Goal: Transaction & Acquisition: Purchase product/service

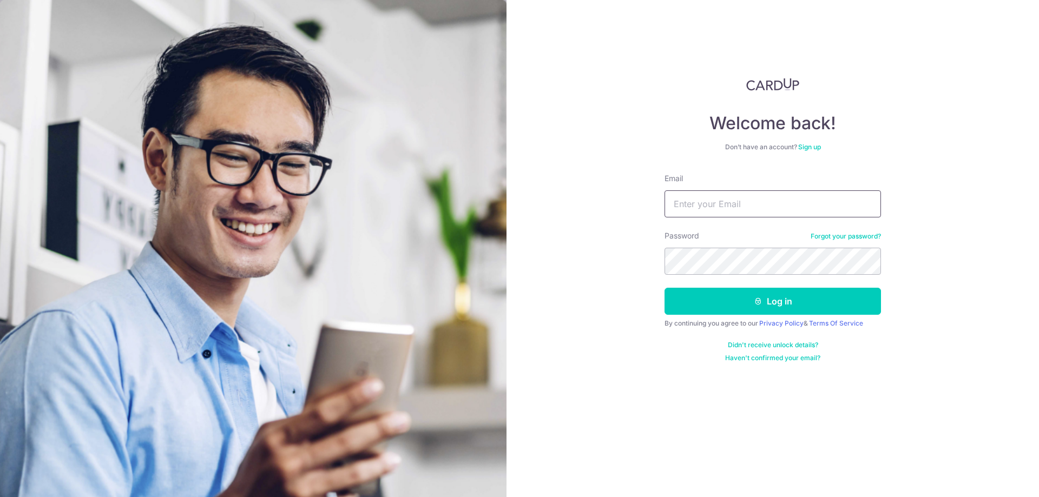
click at [688, 213] on input "Email" at bounding box center [773, 204] width 217 height 27
paste input "[EMAIL_ADDRESS][DOMAIN_NAME]"
type input "[EMAIL_ADDRESS][DOMAIN_NAME]"
click at [771, 301] on button "Log in" at bounding box center [773, 301] width 217 height 27
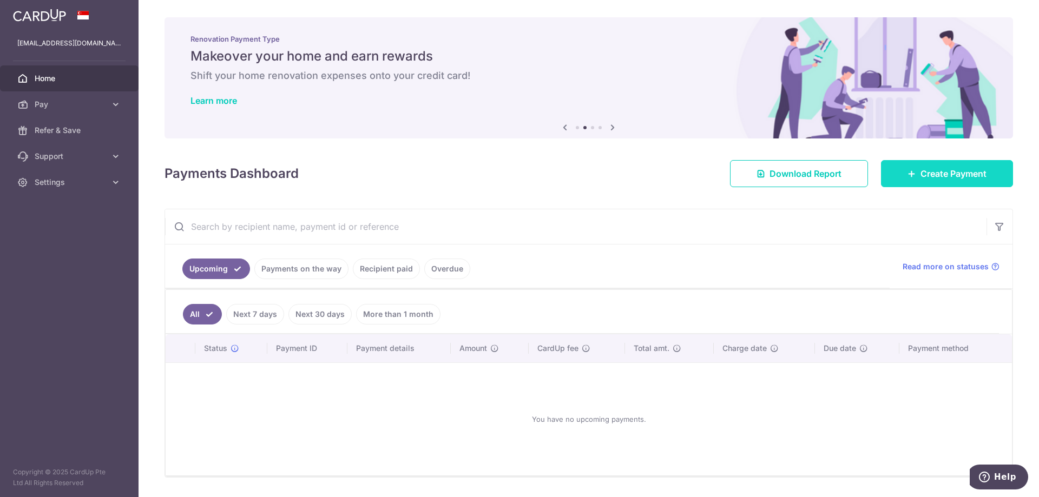
click at [934, 174] on span "Create Payment" at bounding box center [954, 173] width 66 height 13
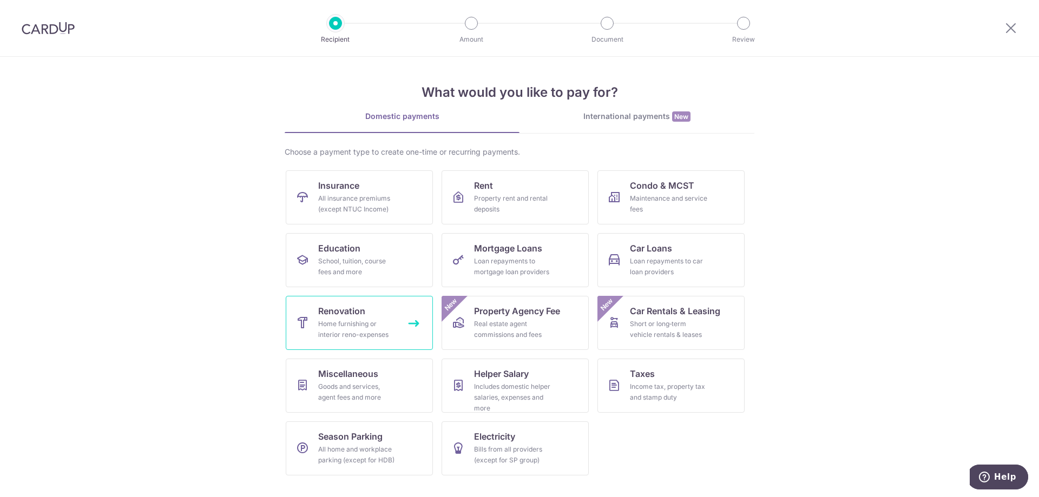
click at [368, 329] on div "Home furnishing or interior reno-expenses" at bounding box center [357, 330] width 78 height 22
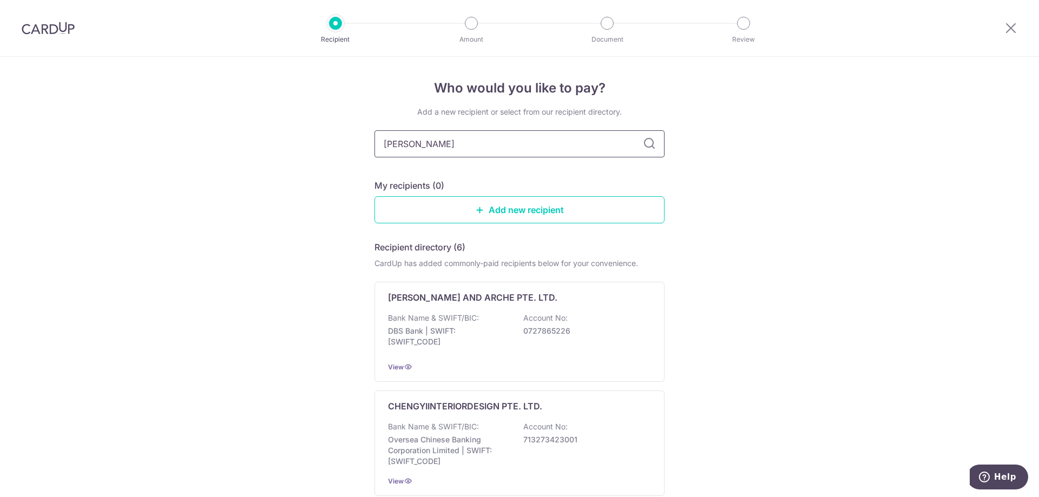
type input "chen hao"
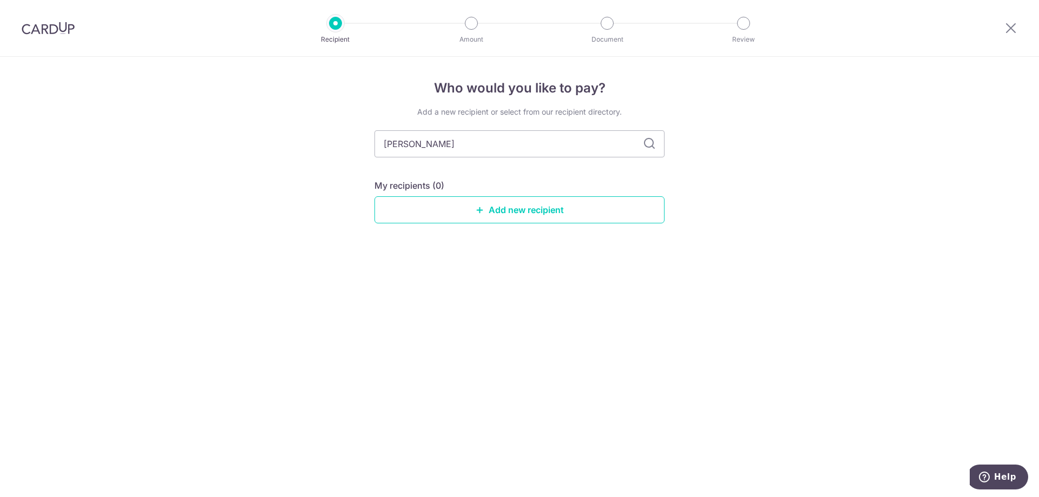
click at [652, 141] on icon at bounding box center [649, 144] width 13 height 13
click at [652, 142] on icon at bounding box center [649, 144] width 13 height 13
drag, startPoint x: 436, startPoint y: 144, endPoint x: 374, endPoint y: 144, distance: 62.3
click at [374, 144] on div "Who would you like to pay? Add a new recipient or select from our recipient dir…" at bounding box center [519, 277] width 1039 height 441
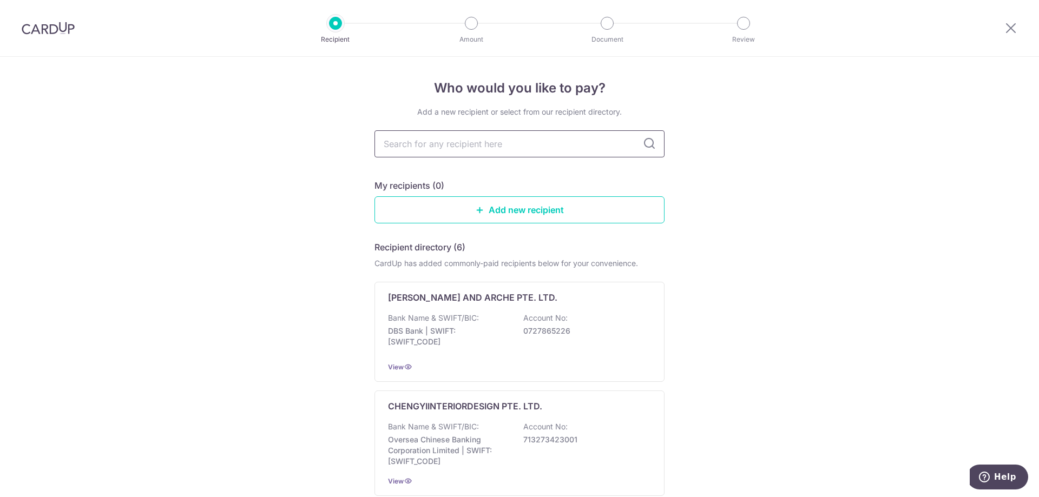
click at [453, 149] on input "text" at bounding box center [520, 143] width 290 height 27
type input "CHEN HAO CONSTRUCTION"
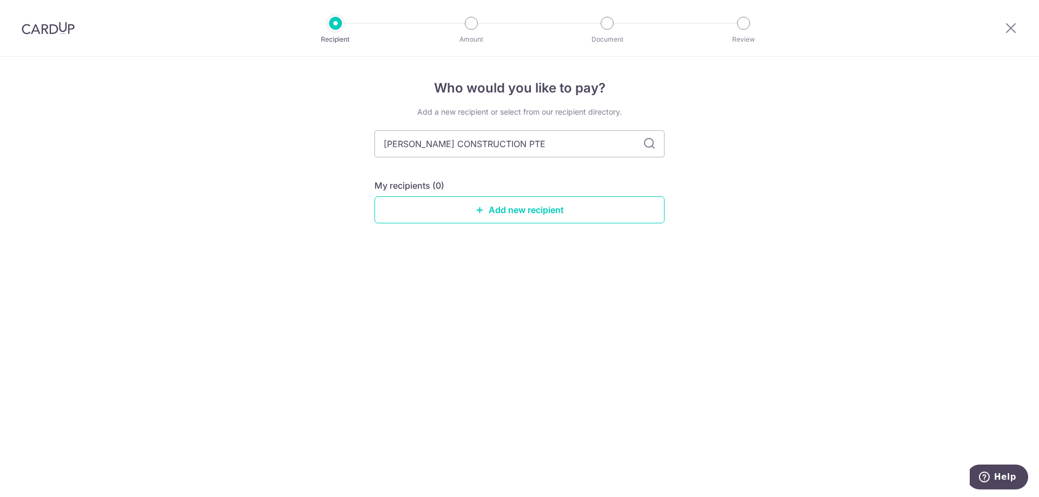
type input "CHEN HAO CONSTRUCTION PTE"
type input "CHEN HAO CONSTRUCTION PTE TTD"
type input "CHEN HAO CONSTRUCTION PTE LTD"
click at [650, 148] on icon at bounding box center [649, 144] width 13 height 13
click at [505, 214] on link "Add new recipient" at bounding box center [520, 210] width 290 height 27
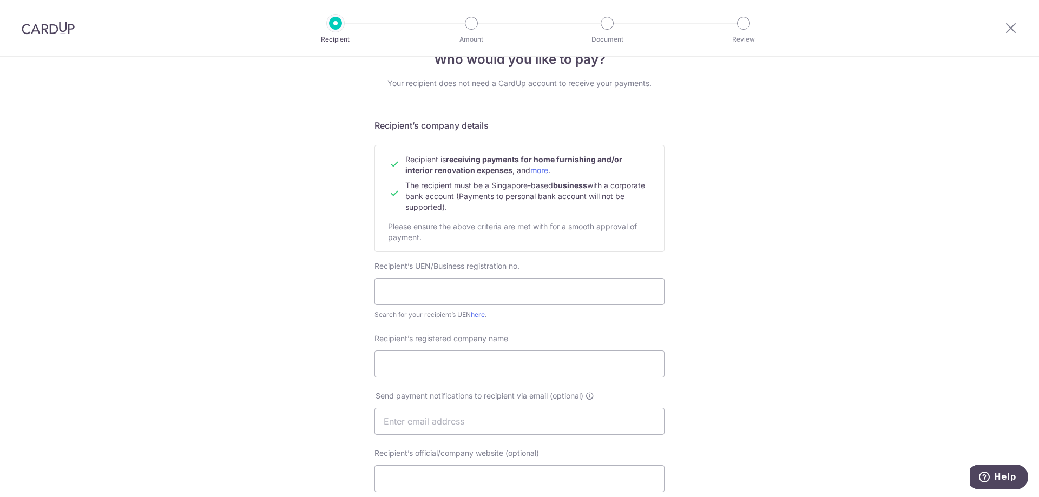
scroll to position [54, 0]
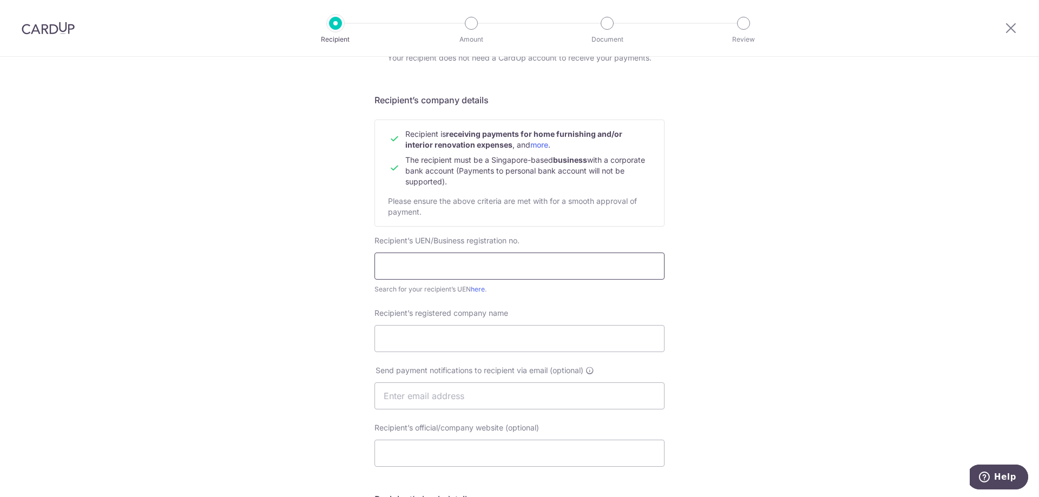
click at [462, 262] on input "text" at bounding box center [520, 266] width 290 height 27
type input "202034935M"
click at [476, 287] on link "here" at bounding box center [478, 289] width 14 height 8
click at [416, 336] on input "Recipient’s registered company name" at bounding box center [520, 338] width 290 height 27
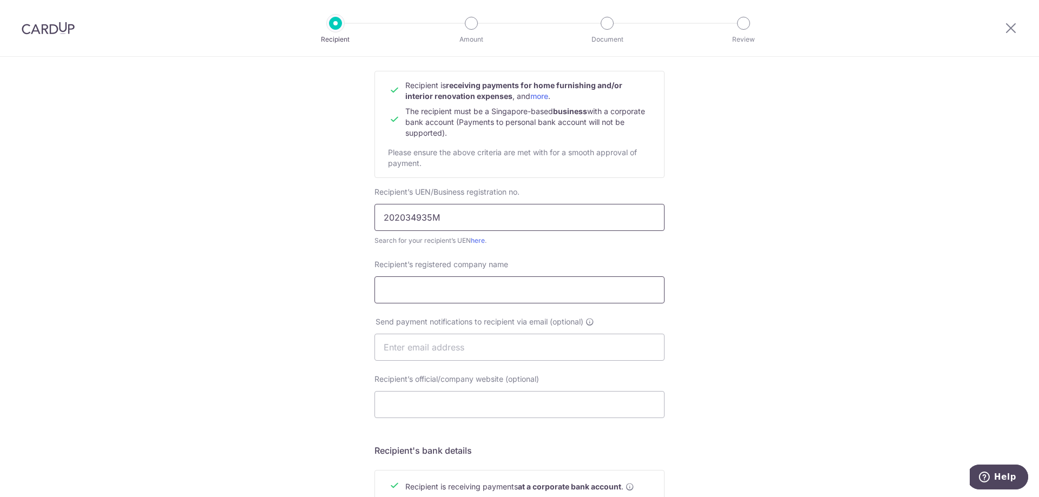
scroll to position [0, 0]
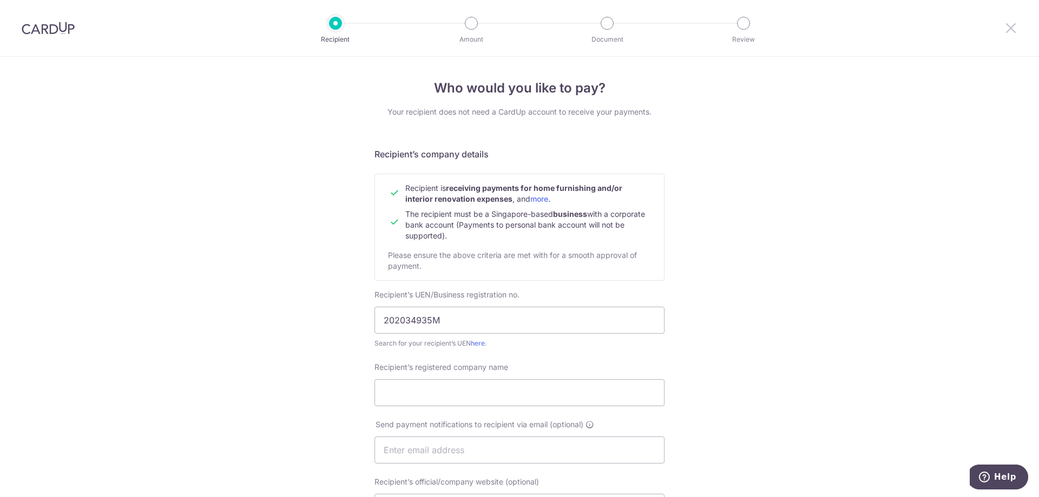
click at [1010, 28] on icon at bounding box center [1011, 28] width 13 height 14
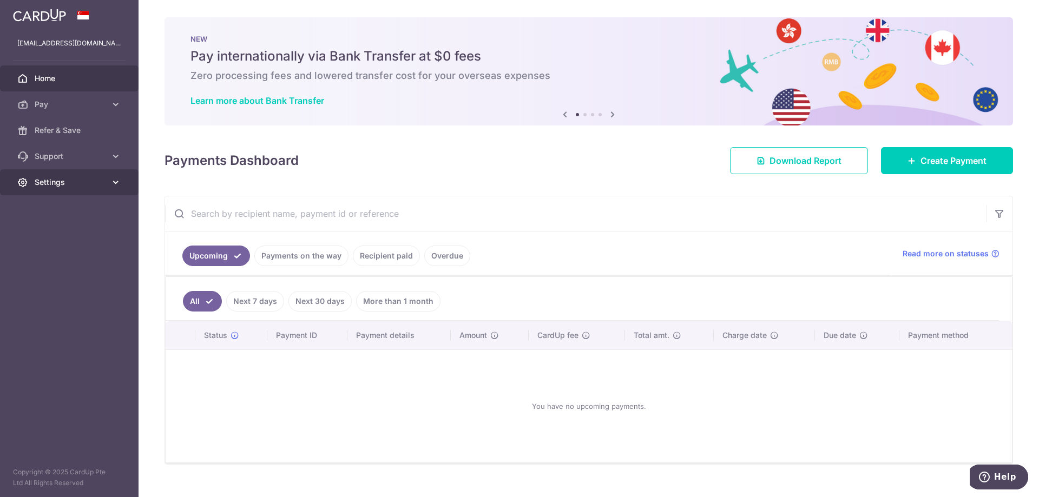
click at [114, 181] on icon at bounding box center [115, 182] width 11 height 11
click at [44, 234] on span "Logout" at bounding box center [70, 234] width 71 height 11
